Goal: Task Accomplishment & Management: Use online tool/utility

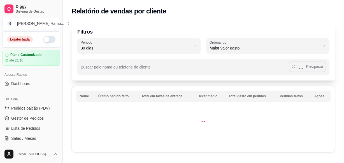
select select "30"
select select "HIGHEST_TOTAL_SPENT_WITH_ORDERS"
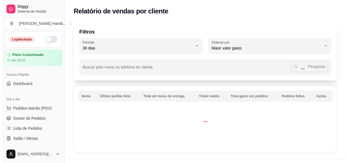
scroll to position [148, 0]
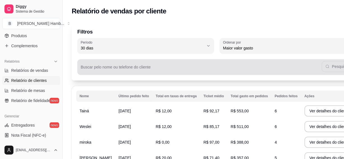
click at [171, 67] on input "Buscar pelo nome ou telefone do cliente" at bounding box center [201, 70] width 241 height 6
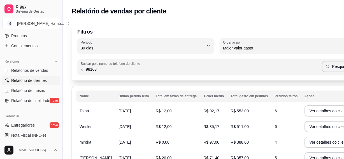
click at [247, 81] on div "Filtros 30 Período Hoje Ontem 7 dias 15 dias 30 dias 45 dias 60 dias Período 30…" at bounding box center [217, 152] width 308 height 267
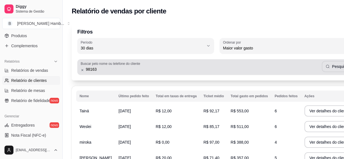
click at [292, 73] on div "Buscar pelo nome ou telefone do cliente 98163 Pesquisar" at bounding box center [216, 67] width 279 height 16
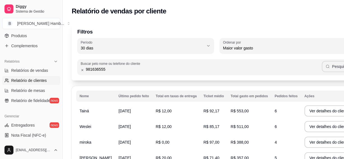
type input "981636555"
click at [322, 66] on button "Pesquisar" at bounding box center [337, 66] width 31 height 11
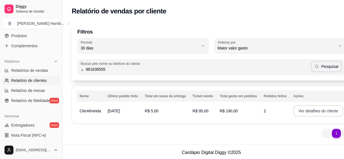
click at [296, 109] on button "Ver detalhes do cliente" at bounding box center [319, 111] width 50 height 11
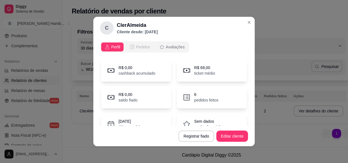
click at [145, 48] on span "Pedidos" at bounding box center [143, 47] width 14 height 6
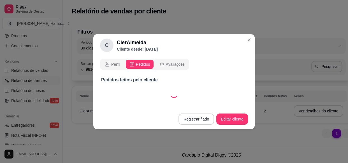
select select "30"
select select "ALL"
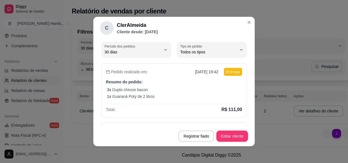
scroll to position [31, 0]
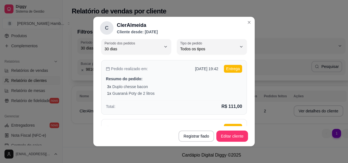
click at [212, 93] on div "1 x Guaraná Poty de 2 litros" at bounding box center [174, 94] width 135 height 6
click at [208, 76] on p "Resumo do pedido:" at bounding box center [174, 79] width 136 height 6
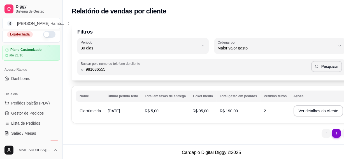
scroll to position [0, 0]
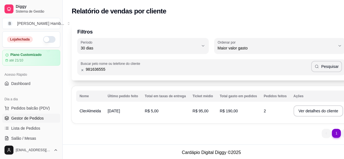
click at [34, 118] on span "Gestor de Pedidos" at bounding box center [27, 119] width 32 height 6
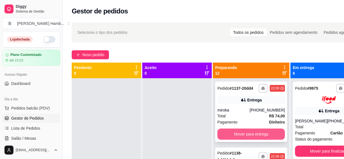
click at [230, 139] on button "Mover para entrega" at bounding box center [251, 134] width 68 height 11
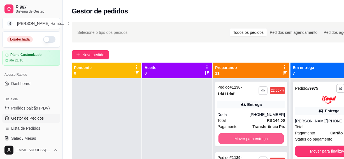
click at [230, 139] on button "Mover para entrega" at bounding box center [251, 139] width 66 height 11
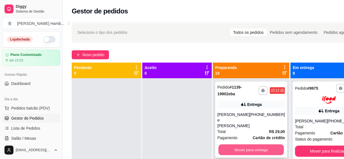
click at [231, 145] on button "Mover para entrega" at bounding box center [251, 150] width 66 height 11
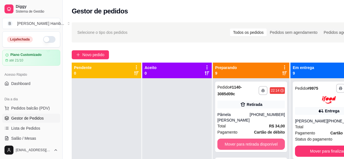
click at [231, 143] on button "Mover para retirada disponível" at bounding box center [251, 144] width 68 height 11
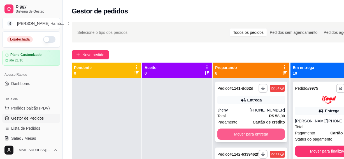
click at [230, 137] on button "Mover para entrega" at bounding box center [251, 134] width 68 height 11
click at [230, 137] on button "Mover para retirada disponível" at bounding box center [251, 134] width 66 height 11
click at [230, 137] on button "Mover para entrega" at bounding box center [251, 134] width 66 height 11
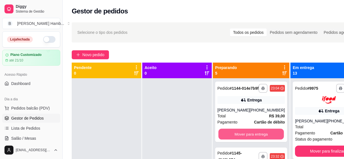
click at [230, 137] on button "Mover para entrega" at bounding box center [251, 134] width 66 height 11
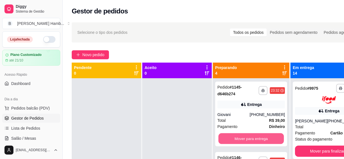
click at [230, 137] on button "Mover para entrega" at bounding box center [251, 139] width 66 height 11
click at [230, 137] on button "Mover para entrega" at bounding box center [251, 138] width 68 height 11
click at [231, 137] on button "Mover para entrega" at bounding box center [251, 139] width 66 height 11
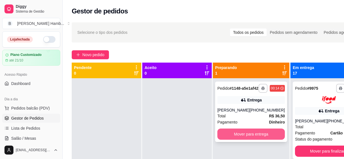
click at [250, 140] on button "Mover para entrega" at bounding box center [251, 134] width 68 height 11
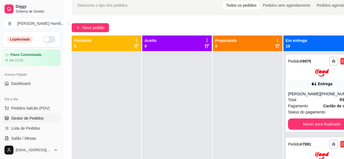
scroll to position [20, 0]
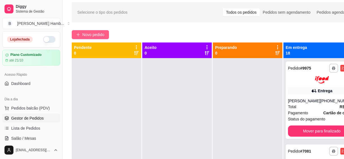
click at [98, 36] on span "Novo pedido" at bounding box center [93, 35] width 22 height 6
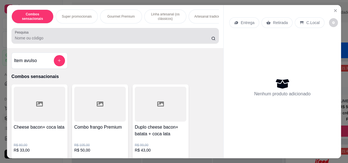
click at [98, 36] on div at bounding box center [115, 35] width 201 height 11
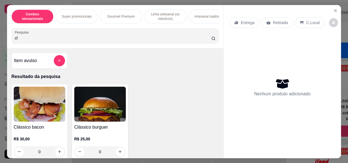
type input "c"
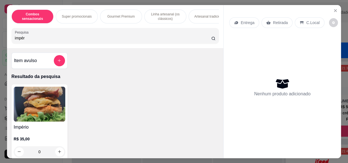
type input "impér"
click at [28, 101] on img at bounding box center [40, 104] width 52 height 35
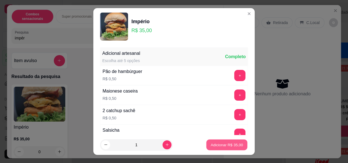
click at [206, 145] on button "Adicionar R$ 35,00" at bounding box center [226, 144] width 41 height 11
type input "1"
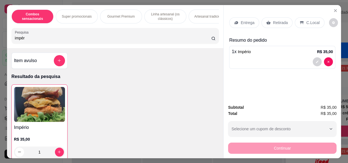
click at [235, 25] on div "Entrega" at bounding box center [244, 22] width 30 height 11
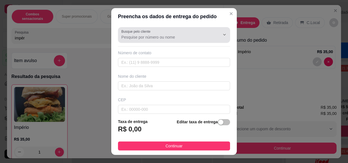
click at [141, 42] on div "Busque pelo cliente" at bounding box center [174, 35] width 112 height 16
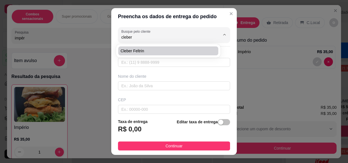
click at [138, 51] on span "cleber feltrin" at bounding box center [165, 51] width 90 height 6
type input "cleber feltrin"
type input "17996530335"
type input "cleber feltrin"
type input "15400722"
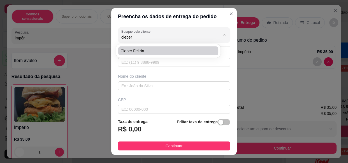
type input "Rua [PERSON_NAME]"
type input "105"
type input "Conjunto Habitacional [PERSON_NAME]"
type input "Olímpia"
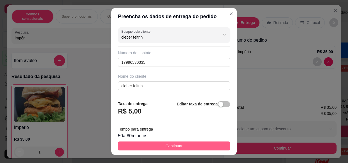
type input "cleber feltrin"
click at [184, 149] on button "Continuar" at bounding box center [174, 146] width 112 height 9
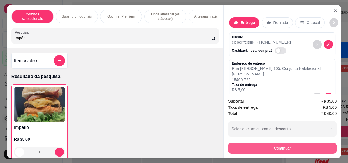
click at [232, 149] on button "Continuar" at bounding box center [282, 148] width 108 height 11
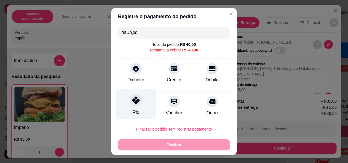
click at [130, 105] on div at bounding box center [136, 100] width 12 height 12
type input "R$ 0,00"
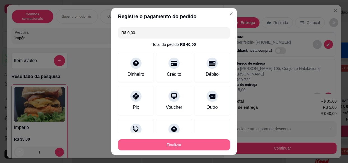
click at [140, 145] on button "Finalizar" at bounding box center [174, 144] width 112 height 11
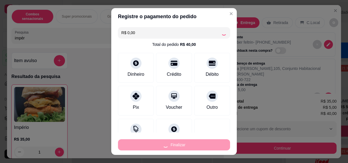
type input "0"
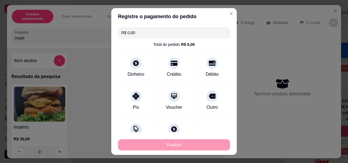
type input "-R$ 40,00"
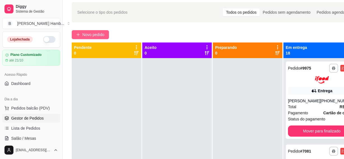
click at [106, 35] on button "Novo pedido" at bounding box center [90, 34] width 37 height 9
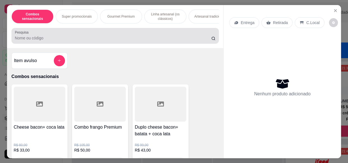
click at [106, 35] on div at bounding box center [115, 35] width 201 height 11
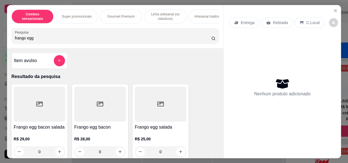
type input "frango egg"
click at [149, 107] on div at bounding box center [161, 104] width 52 height 35
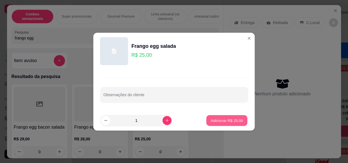
click at [206, 116] on button "Adicionar R$ 25,00" at bounding box center [226, 120] width 41 height 11
type input "1"
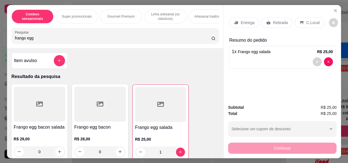
click at [249, 20] on p "Entrega" at bounding box center [248, 23] width 14 height 6
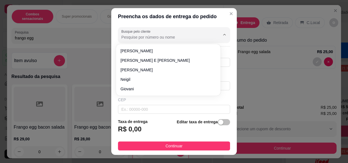
click at [186, 39] on input "Busque pelo cliente" at bounding box center [166, 37] width 90 height 6
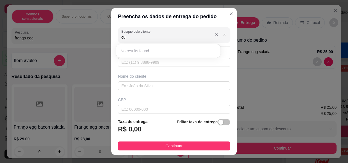
type input "c"
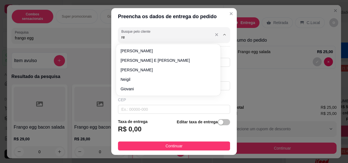
type input "r"
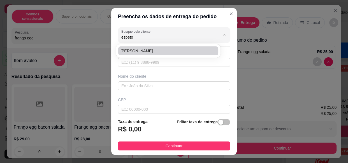
click at [179, 52] on span "[PERSON_NAME]" at bounding box center [165, 51] width 90 height 6
type input "[PERSON_NAME]"
type input "17982053221"
type input "[PERSON_NAME]"
type input "15407722"
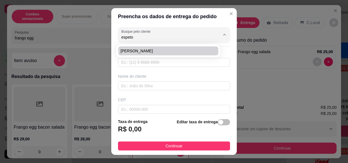
type input "Rua [PERSON_NAME]"
type input "357"
type input "Residencial Harmonia"
type input "Olímpia"
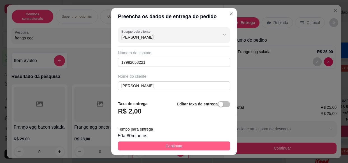
type input "[PERSON_NAME]"
click at [191, 146] on button "Continuar" at bounding box center [174, 146] width 112 height 9
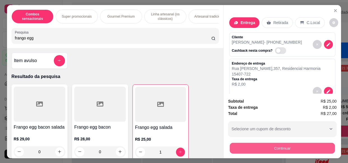
click at [249, 151] on button "Continuar" at bounding box center [282, 148] width 105 height 11
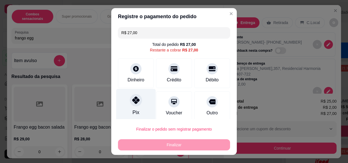
click at [139, 102] on div "Pix" at bounding box center [135, 105] width 39 height 33
type input "R$ 0,00"
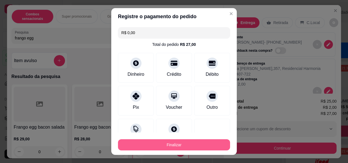
click at [166, 143] on button "Finalizar" at bounding box center [174, 144] width 112 height 11
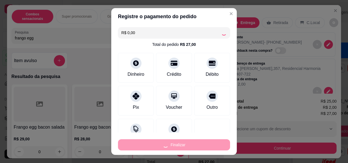
type input "0"
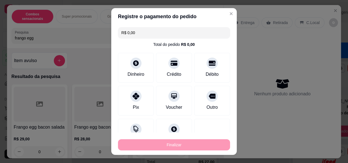
type input "-R$ 27,00"
